Goal: Find contact information: Find contact information

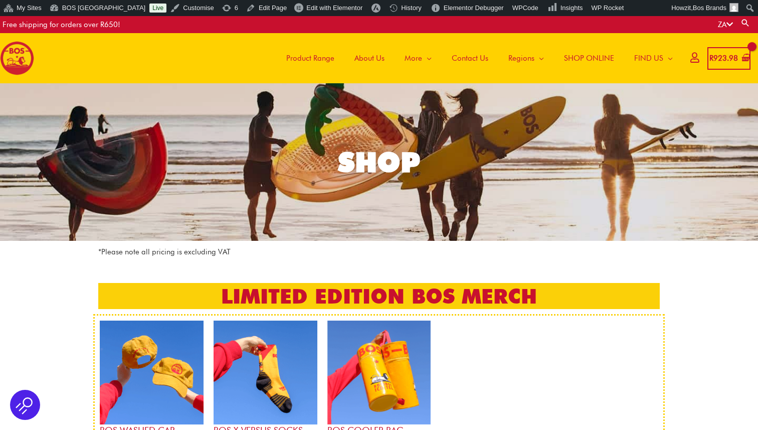
click at [453, 58] on span "Contact Us" at bounding box center [470, 58] width 37 height 30
click at [477, 57] on span "Contact Us" at bounding box center [470, 58] width 37 height 30
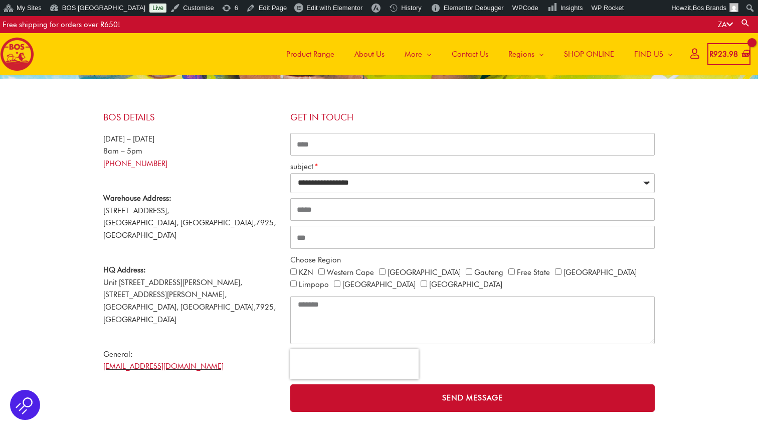
scroll to position [25, 0]
